Goal: Information Seeking & Learning: Learn about a topic

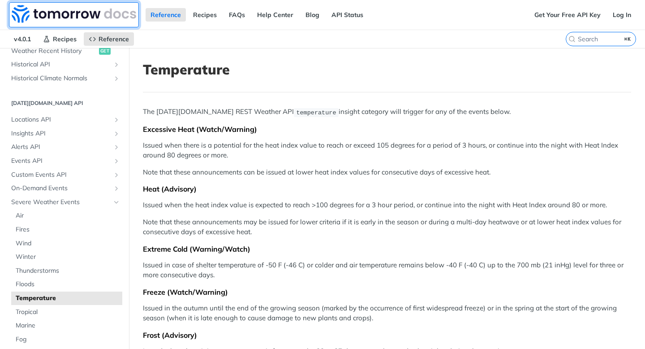
click at [75, 16] on img at bounding box center [74, 14] width 125 height 18
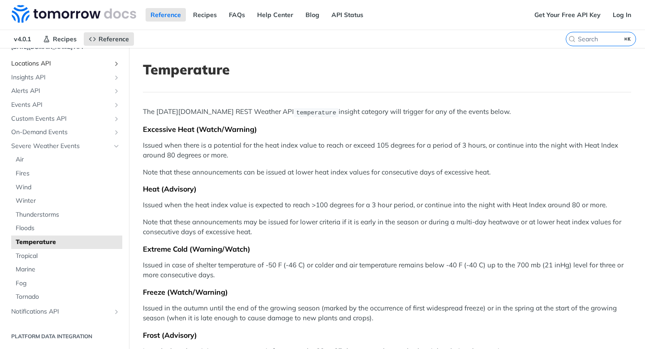
scroll to position [356, 0]
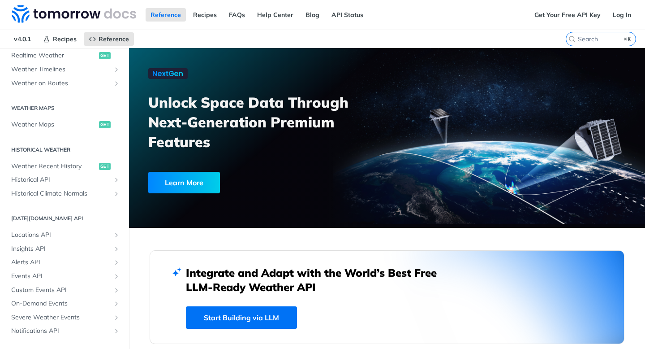
scroll to position [246, 0]
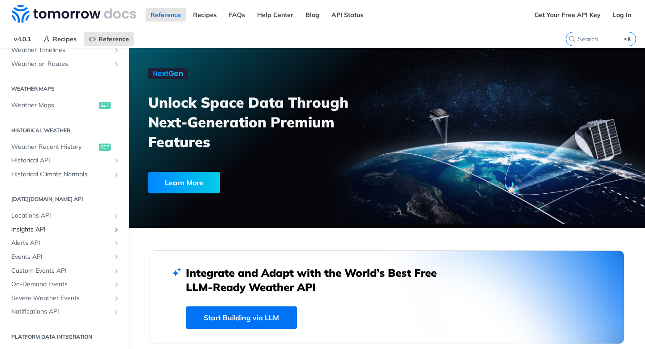
click at [30, 229] on span "Insights API" at bounding box center [60, 229] width 99 height 9
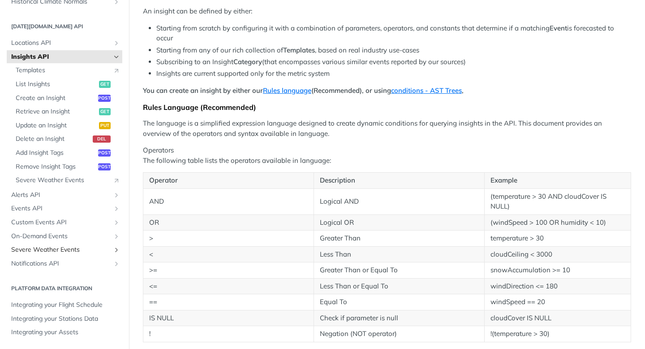
scroll to position [99, 0]
